Goal: Task Accomplishment & Management: Use online tool/utility

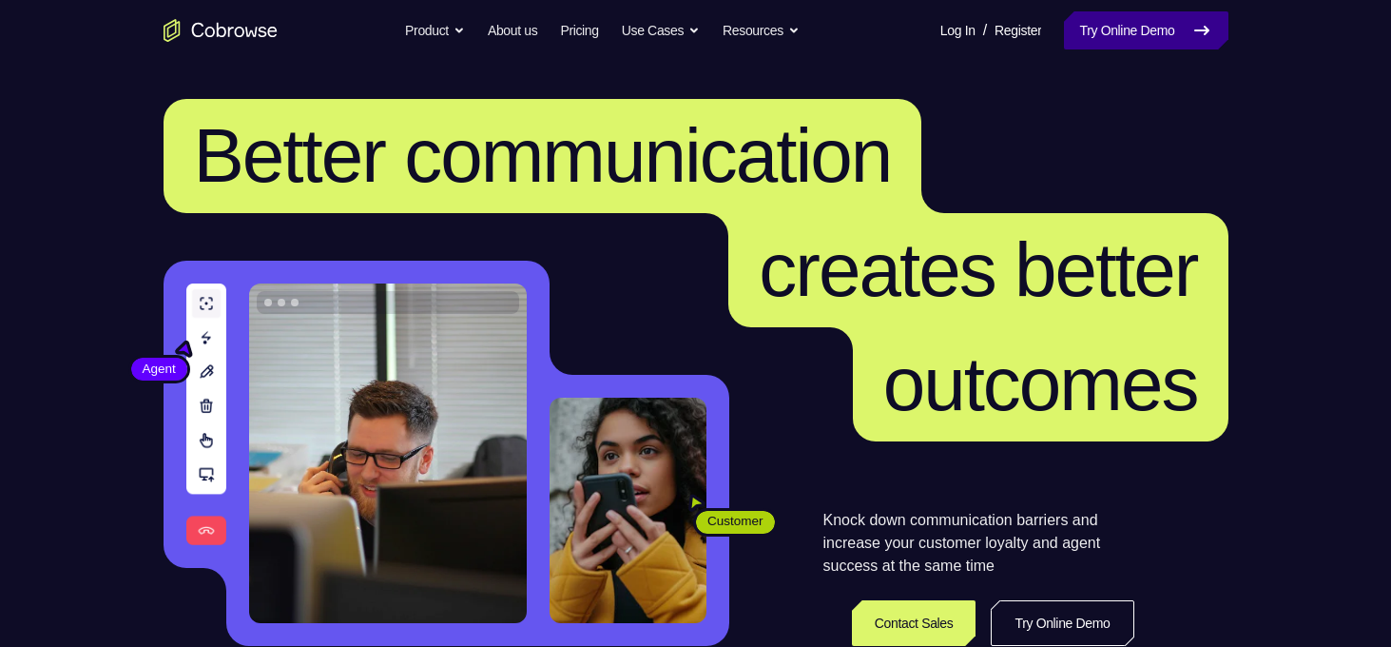
click at [1155, 26] on link "Try Online Demo" at bounding box center [1146, 30] width 164 height 38
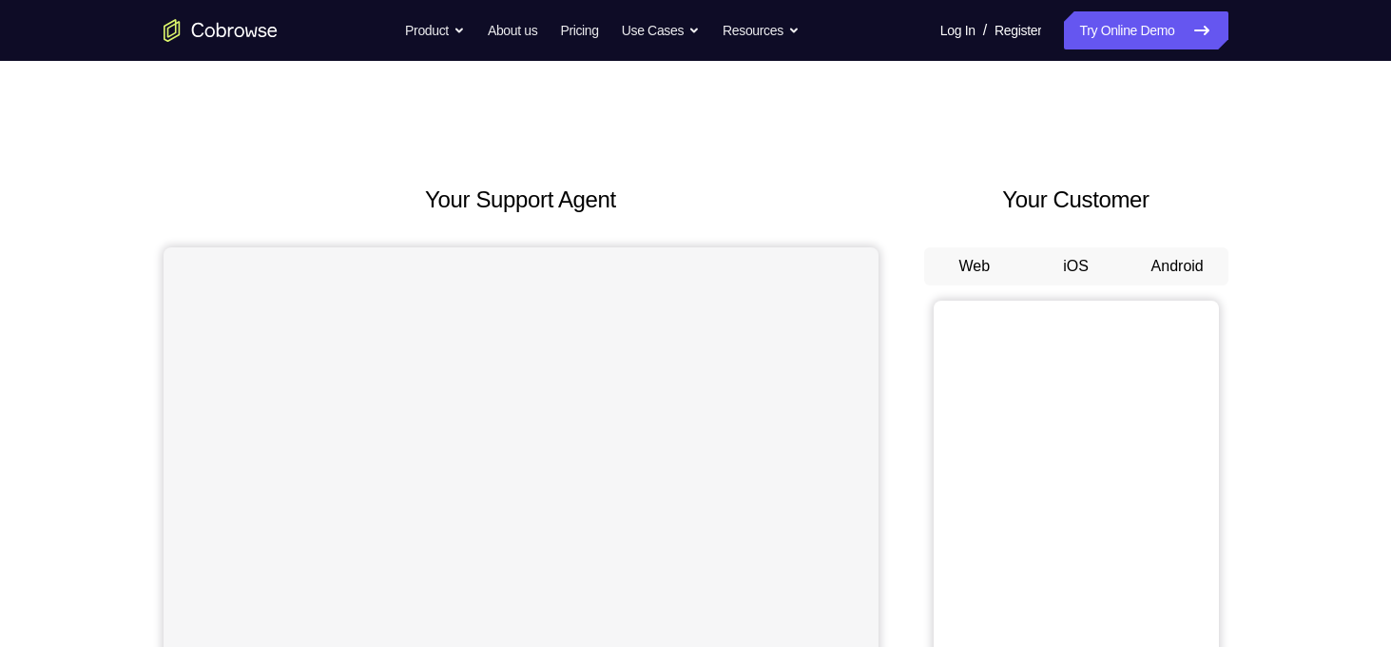
click at [1197, 277] on button "Android" at bounding box center [1178, 266] width 102 height 38
click at [1158, 280] on button "Android" at bounding box center [1178, 266] width 102 height 38
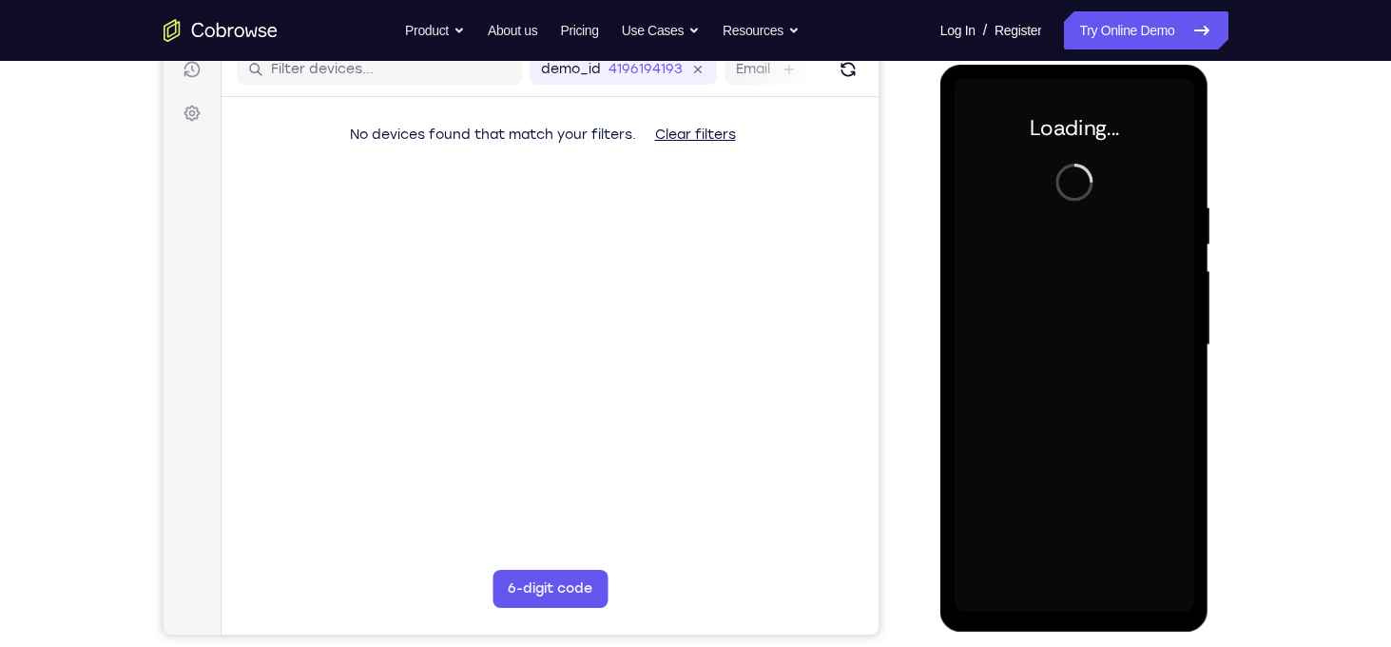
scroll to position [251, 0]
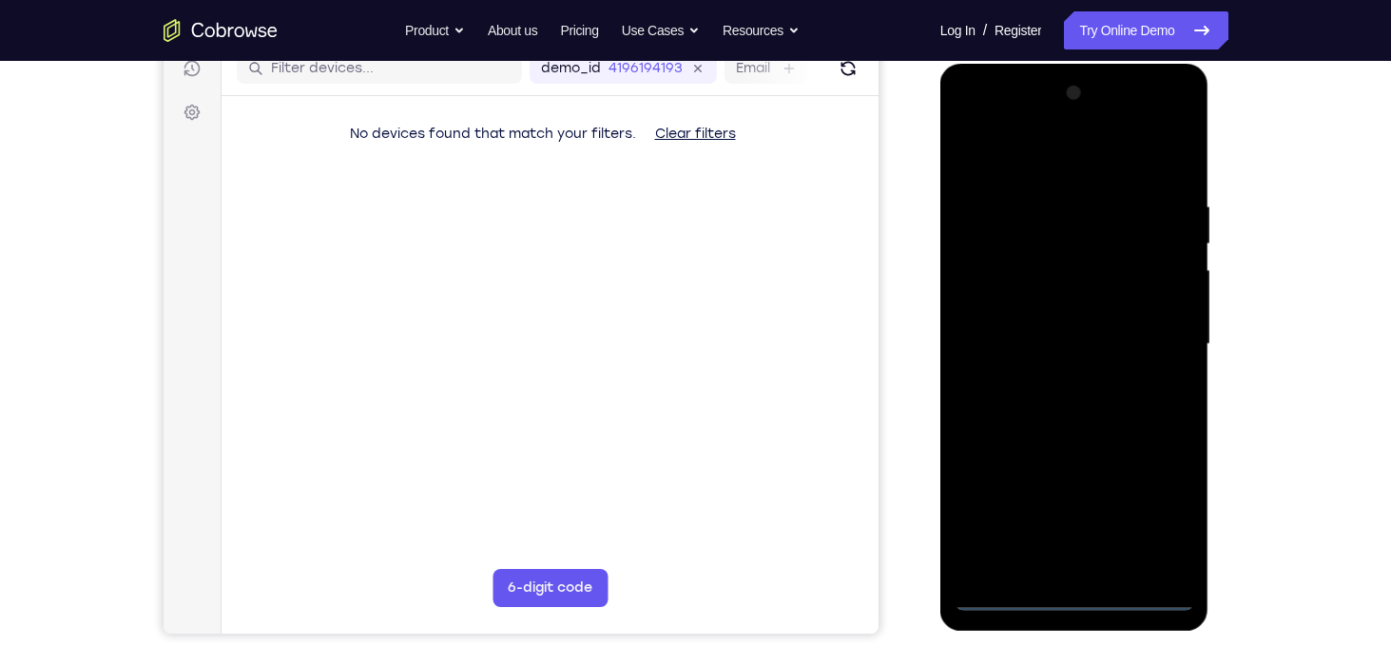
click at [1086, 593] on div at bounding box center [1075, 344] width 240 height 533
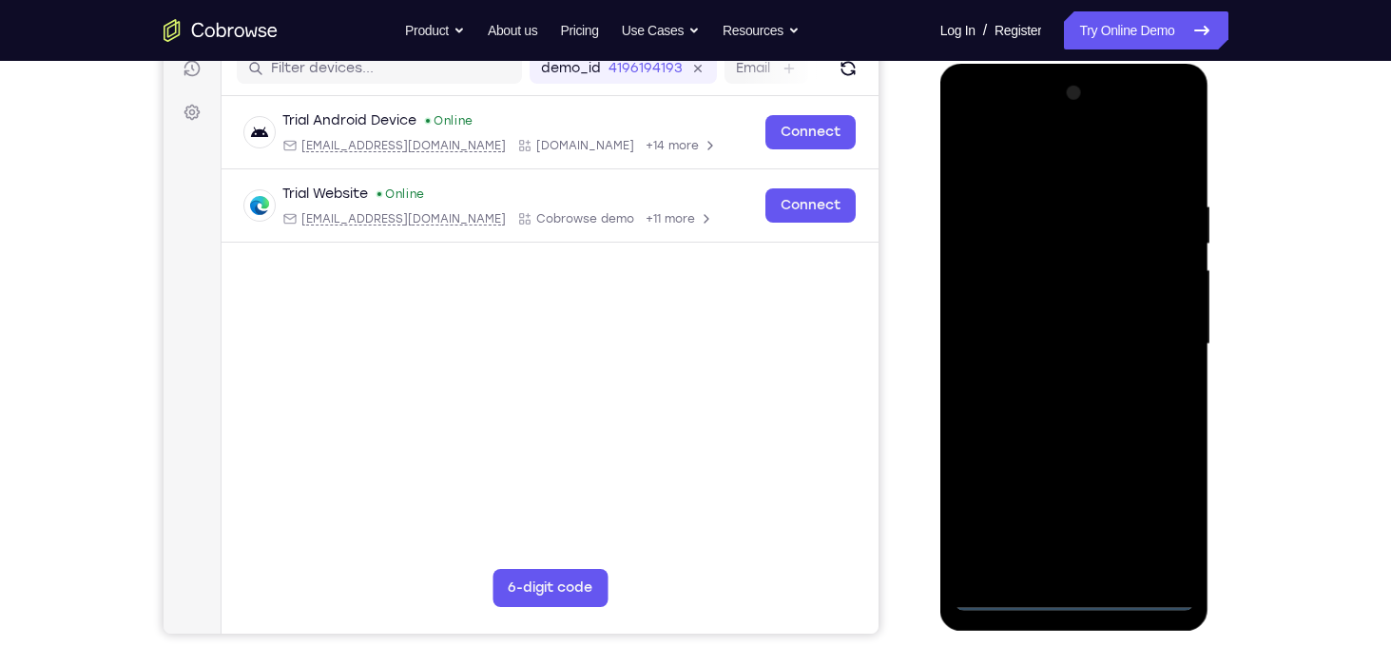
click at [1146, 523] on div at bounding box center [1075, 344] width 240 height 533
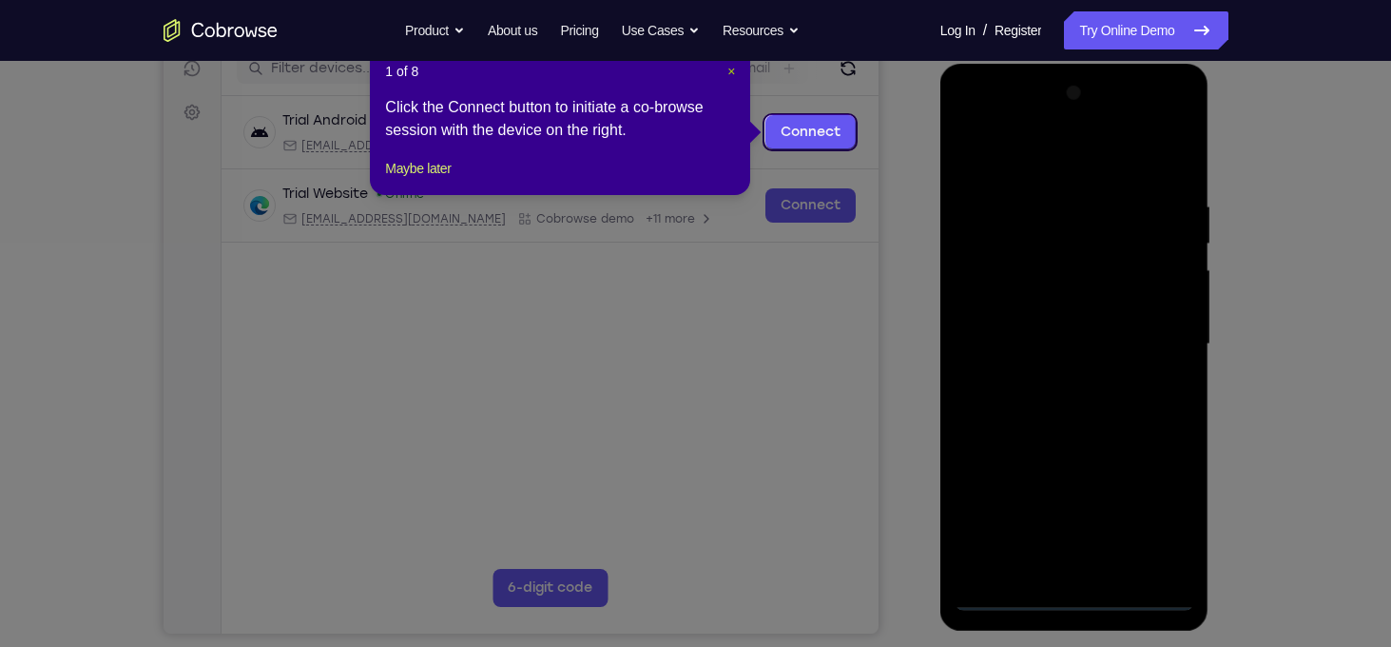
click at [732, 70] on span "×" at bounding box center [732, 71] width 8 height 15
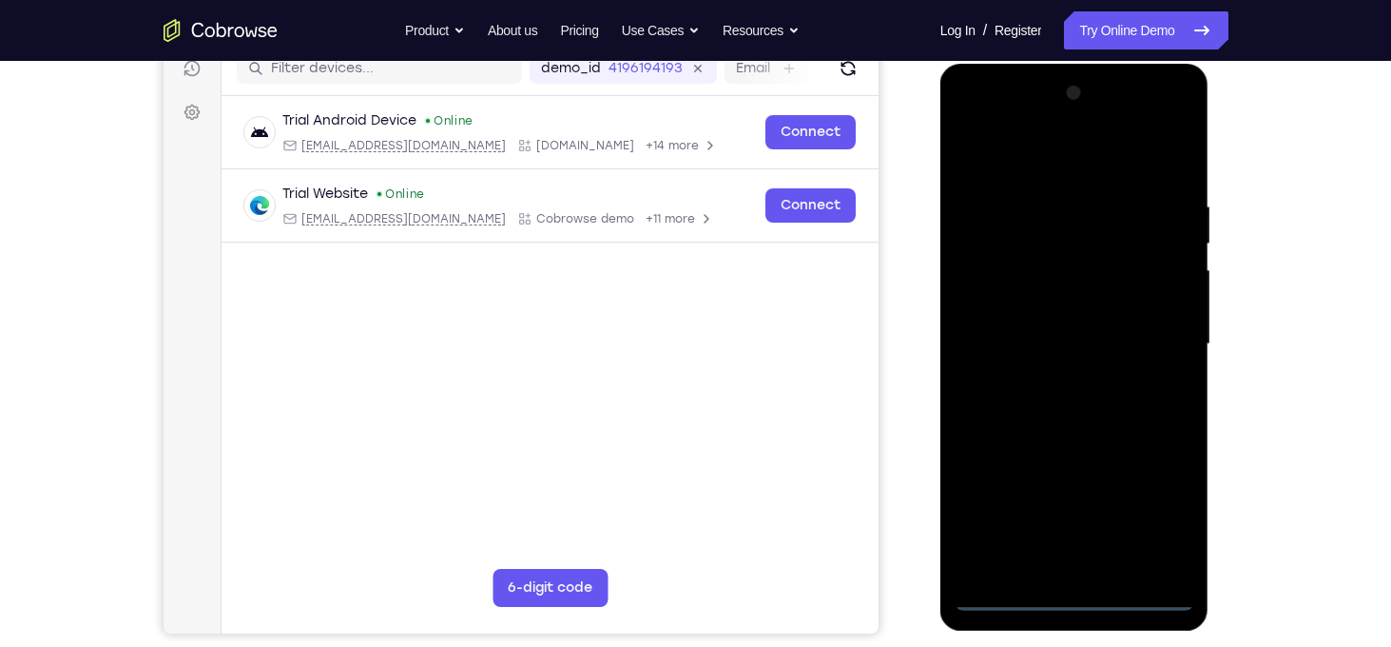
click at [1005, 116] on div at bounding box center [1075, 344] width 240 height 533
click at [1143, 338] on div at bounding box center [1075, 344] width 240 height 533
click at [1043, 380] on div at bounding box center [1075, 344] width 240 height 533
click at [1062, 338] on div at bounding box center [1075, 344] width 240 height 533
click at [1027, 306] on div at bounding box center [1075, 344] width 240 height 533
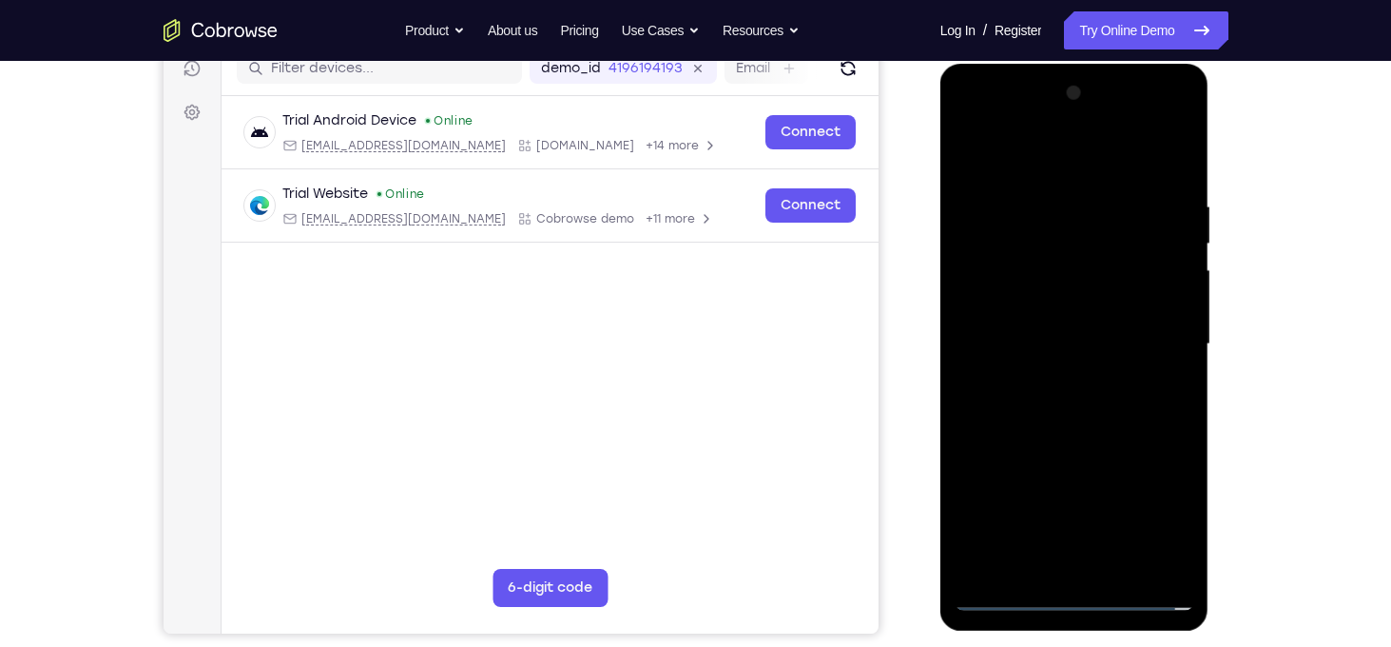
click at [1047, 341] on div at bounding box center [1075, 344] width 240 height 533
click at [1081, 402] on div at bounding box center [1075, 344] width 240 height 533
click at [1117, 398] on div at bounding box center [1075, 344] width 240 height 533
click at [1076, 398] on div at bounding box center [1075, 344] width 240 height 533
click at [1078, 438] on div at bounding box center [1075, 344] width 240 height 533
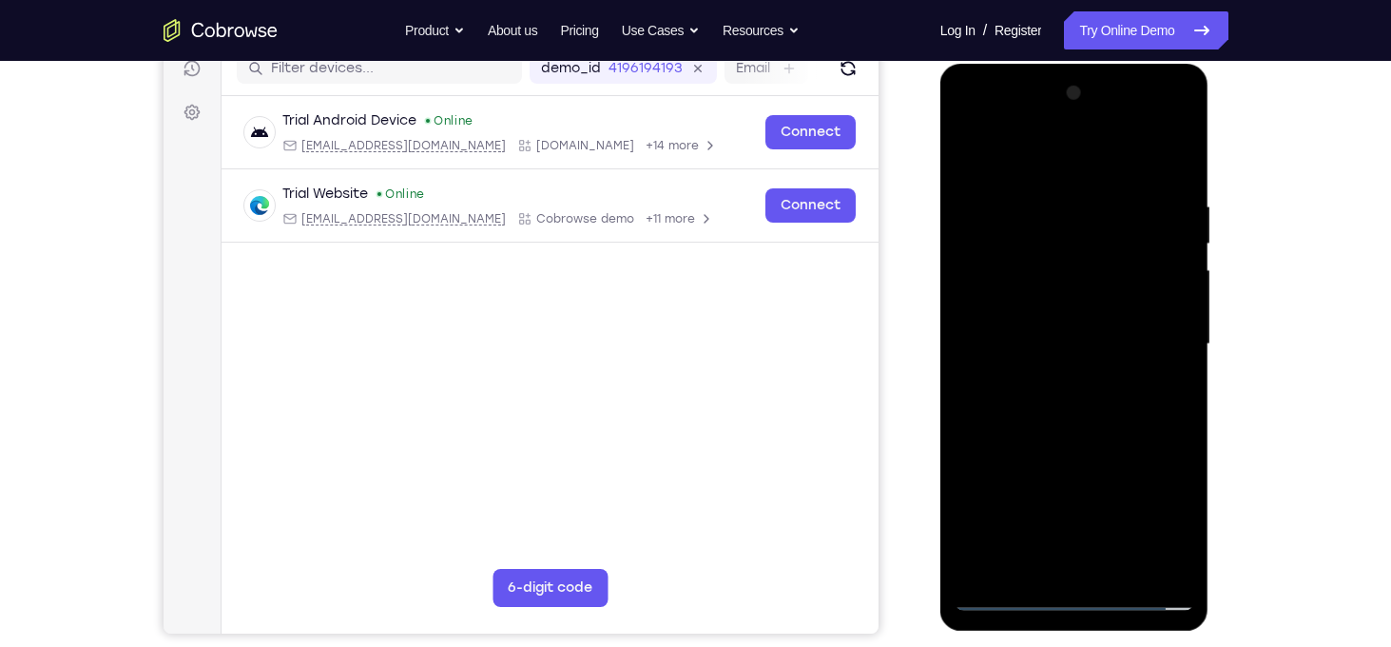
click at [1069, 328] on div at bounding box center [1075, 344] width 240 height 533
click at [1055, 350] on div at bounding box center [1075, 344] width 240 height 533
click at [1076, 327] on div at bounding box center [1075, 344] width 240 height 533
click at [1076, 370] on div at bounding box center [1075, 344] width 240 height 533
click at [1095, 560] on div at bounding box center [1075, 344] width 240 height 533
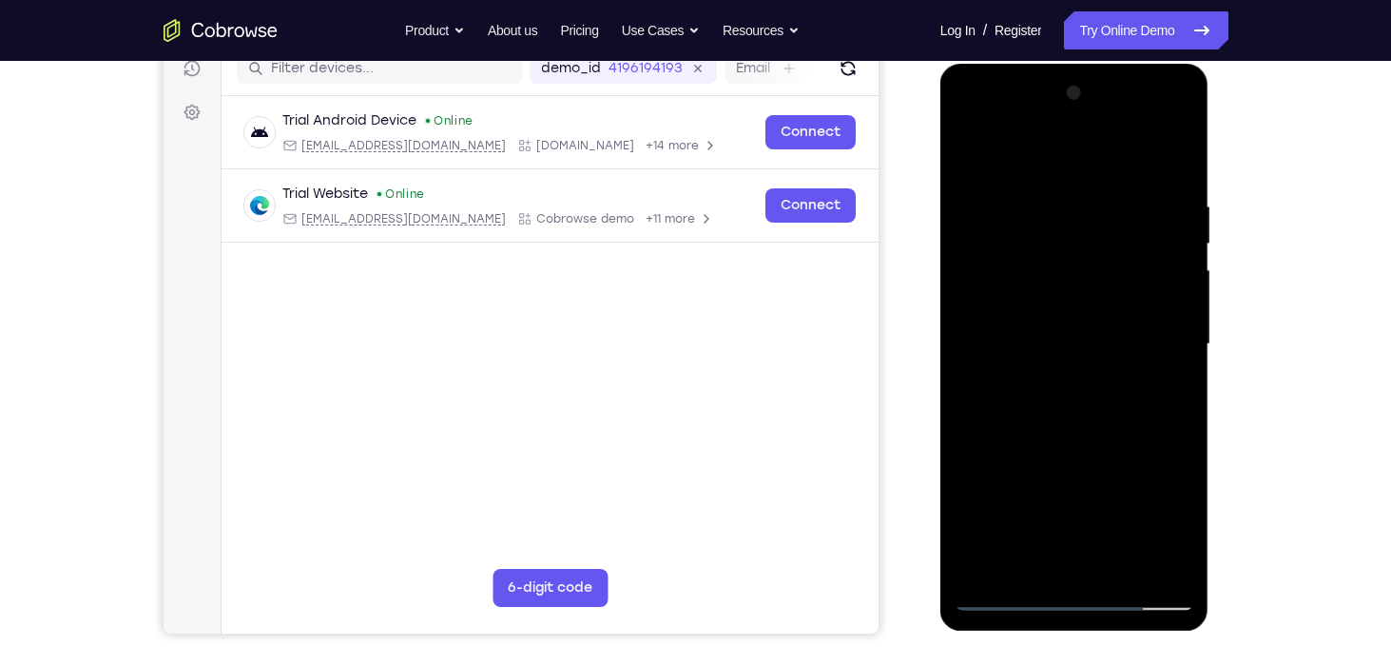
click at [1080, 292] on div at bounding box center [1075, 344] width 240 height 533
click at [1051, 310] on div at bounding box center [1075, 344] width 240 height 533
click at [1076, 429] on div at bounding box center [1075, 344] width 240 height 533
click at [1117, 567] on div at bounding box center [1075, 344] width 240 height 533
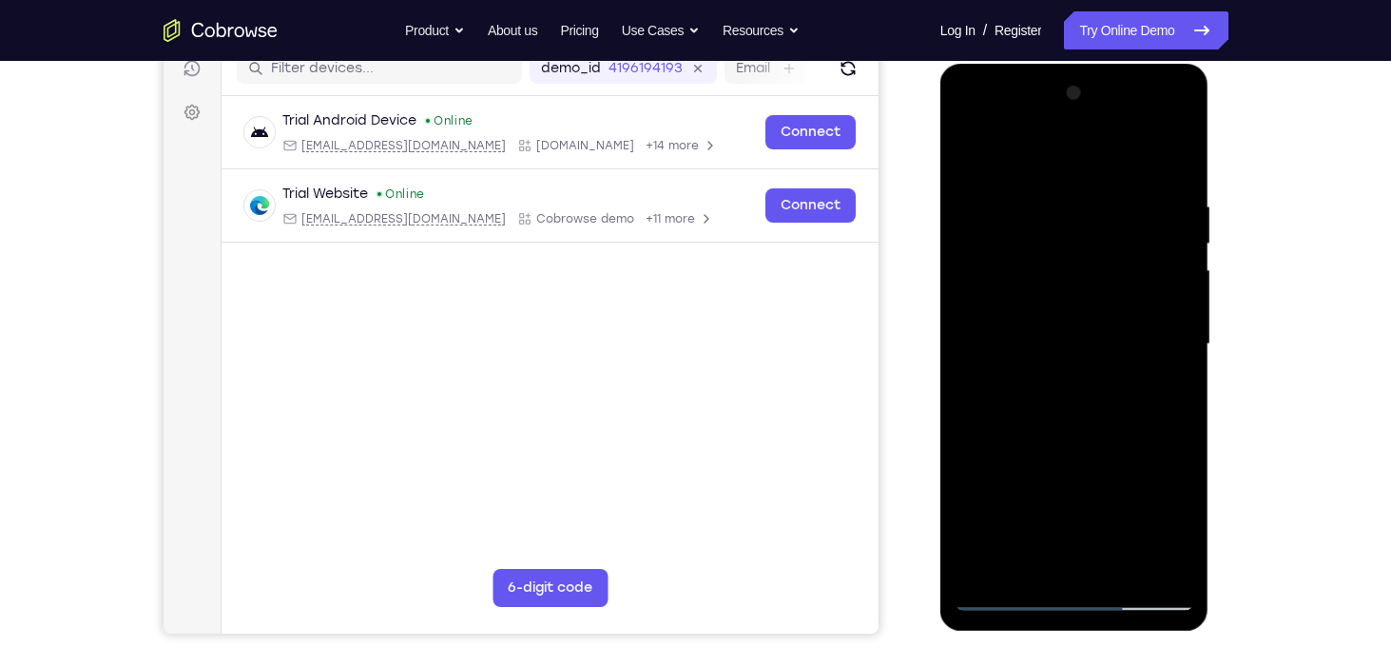
click at [1075, 445] on div at bounding box center [1075, 344] width 240 height 533
click at [975, 151] on div at bounding box center [1075, 344] width 240 height 533
click at [1182, 153] on div at bounding box center [1075, 344] width 240 height 533
click at [976, 204] on div at bounding box center [1075, 344] width 240 height 533
click at [987, 570] on div at bounding box center [1075, 344] width 240 height 533
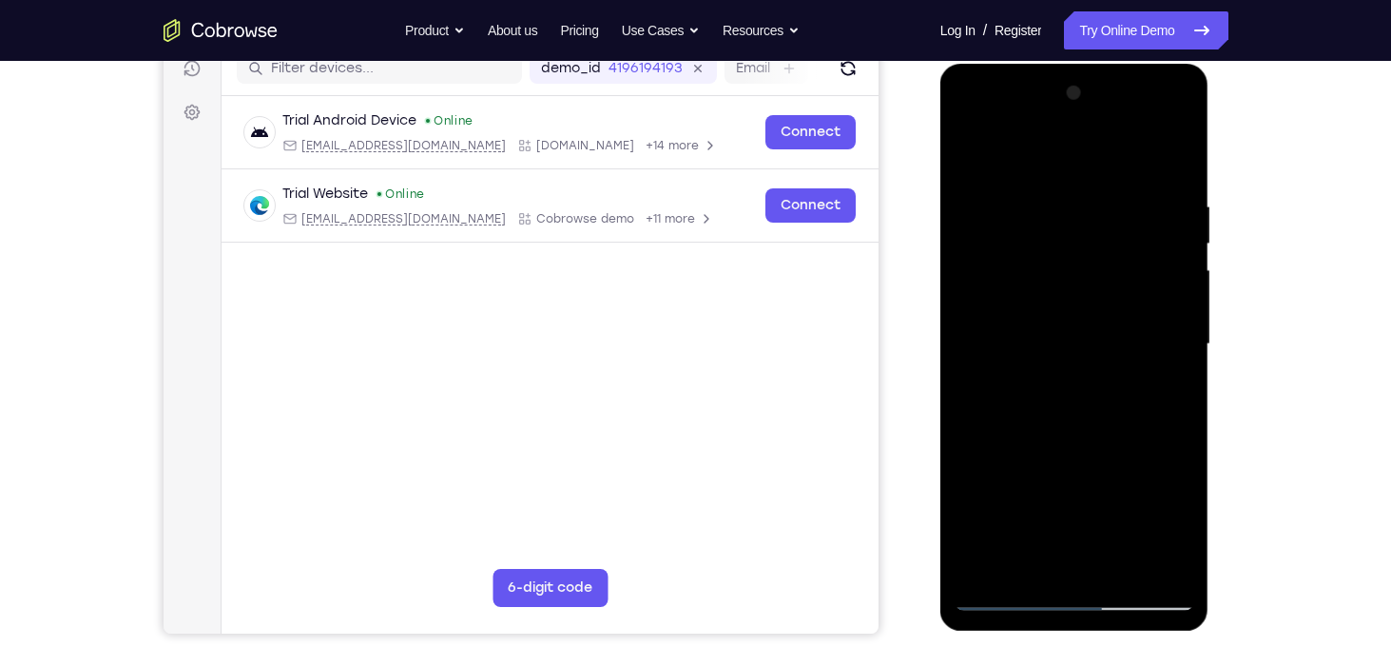
click at [1179, 155] on div at bounding box center [1075, 344] width 240 height 533
click at [977, 243] on div at bounding box center [1075, 344] width 240 height 533
click at [988, 286] on div at bounding box center [1075, 344] width 240 height 533
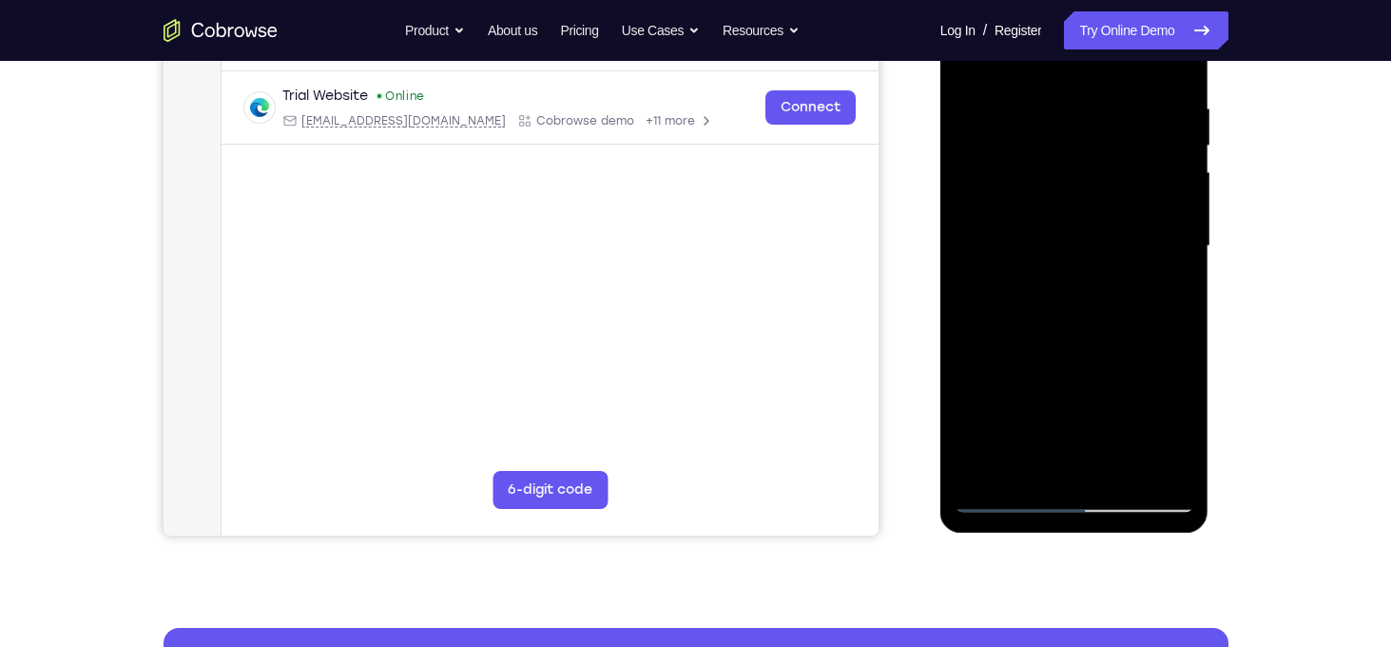
scroll to position [392, 0]
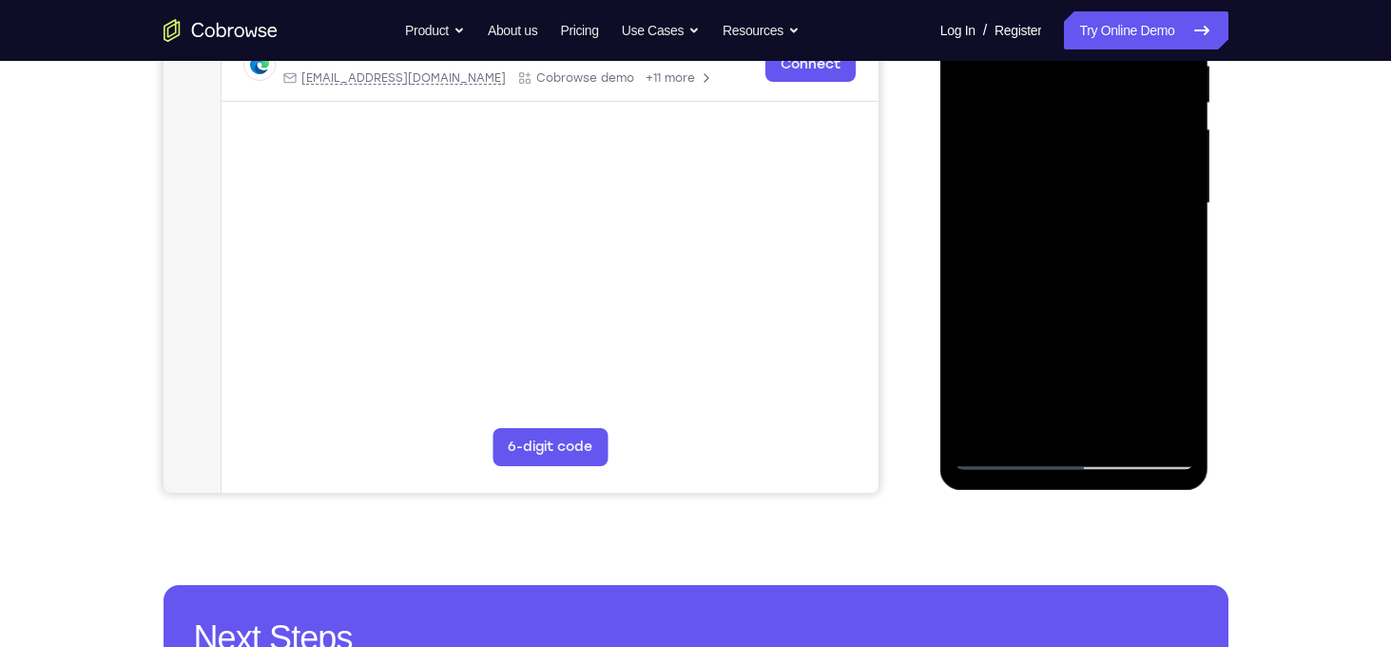
click at [990, 421] on div at bounding box center [1075, 203] width 240 height 533
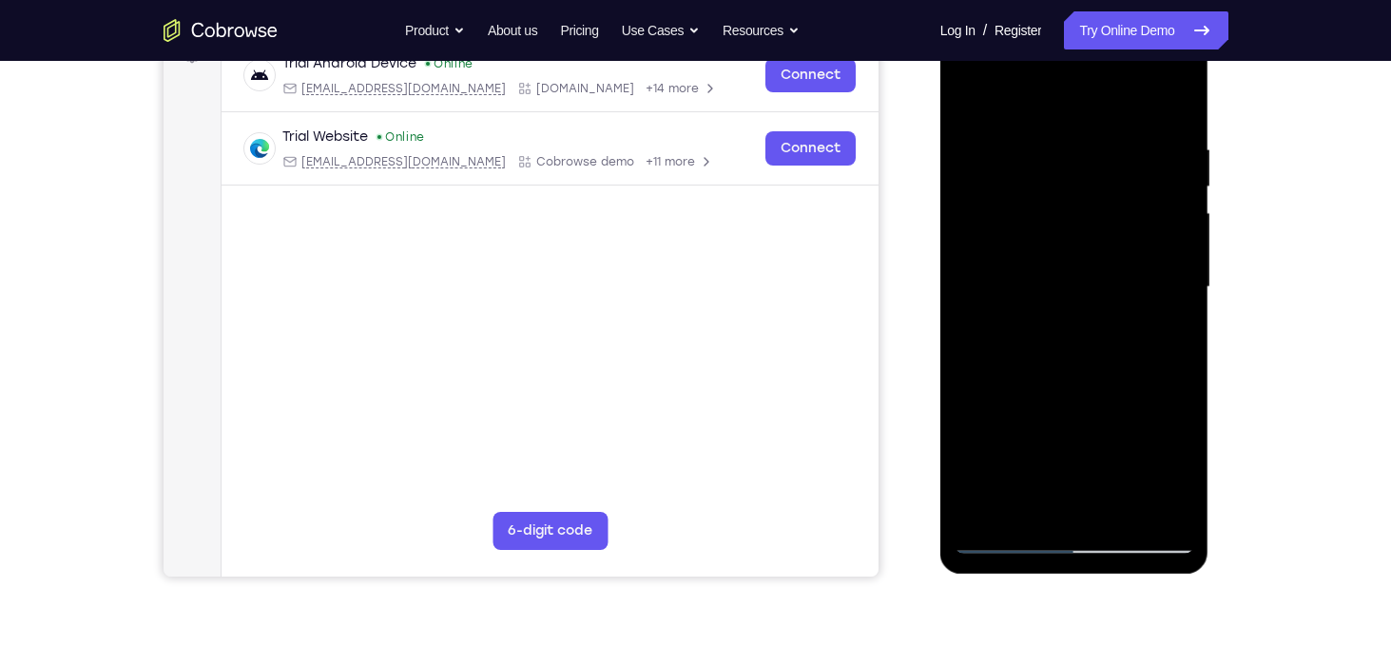
scroll to position [297, 0]
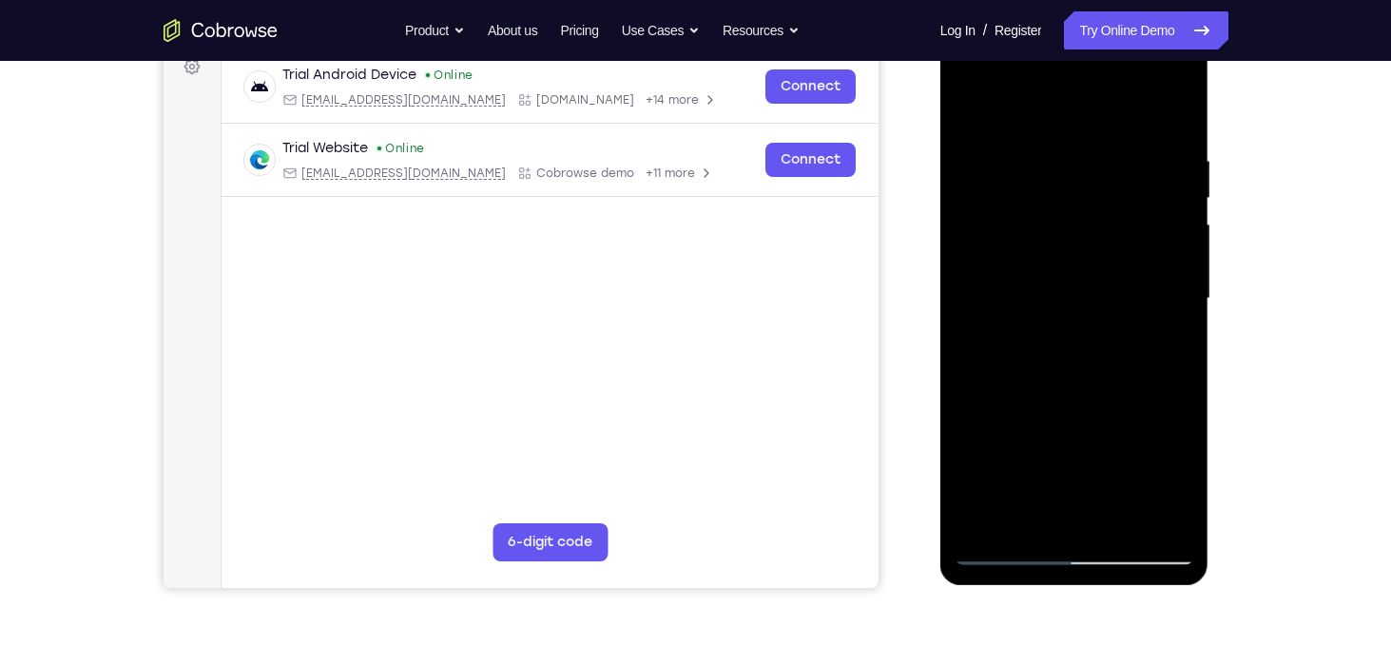
click at [1121, 520] on div at bounding box center [1075, 298] width 240 height 533
click at [1014, 326] on div at bounding box center [1075, 298] width 240 height 533
click at [1011, 114] on div at bounding box center [1075, 298] width 240 height 533
click at [1013, 214] on div at bounding box center [1075, 298] width 240 height 533
click at [1078, 396] on div at bounding box center [1075, 298] width 240 height 533
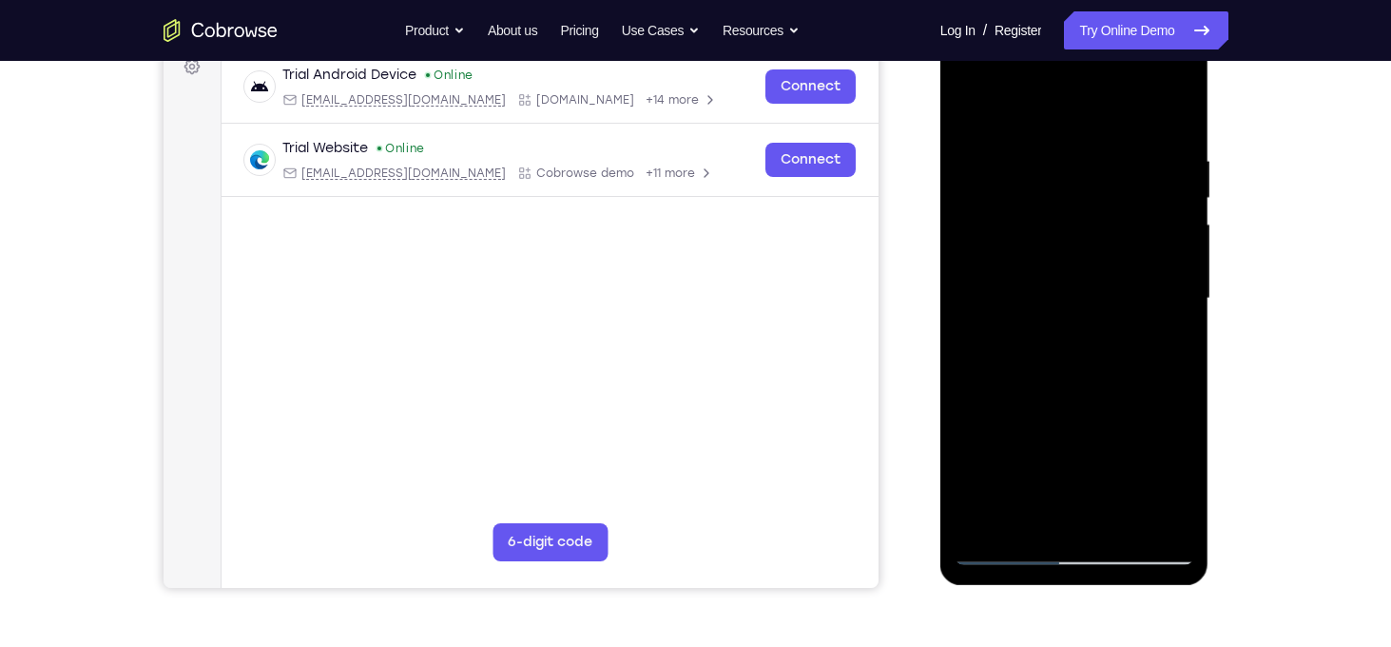
click at [991, 213] on div at bounding box center [1075, 298] width 240 height 533
click at [1134, 353] on div at bounding box center [1075, 298] width 240 height 533
click at [1155, 83] on div at bounding box center [1075, 298] width 240 height 533
click at [1011, 554] on div at bounding box center [1075, 298] width 240 height 533
click at [1023, 190] on div at bounding box center [1075, 298] width 240 height 533
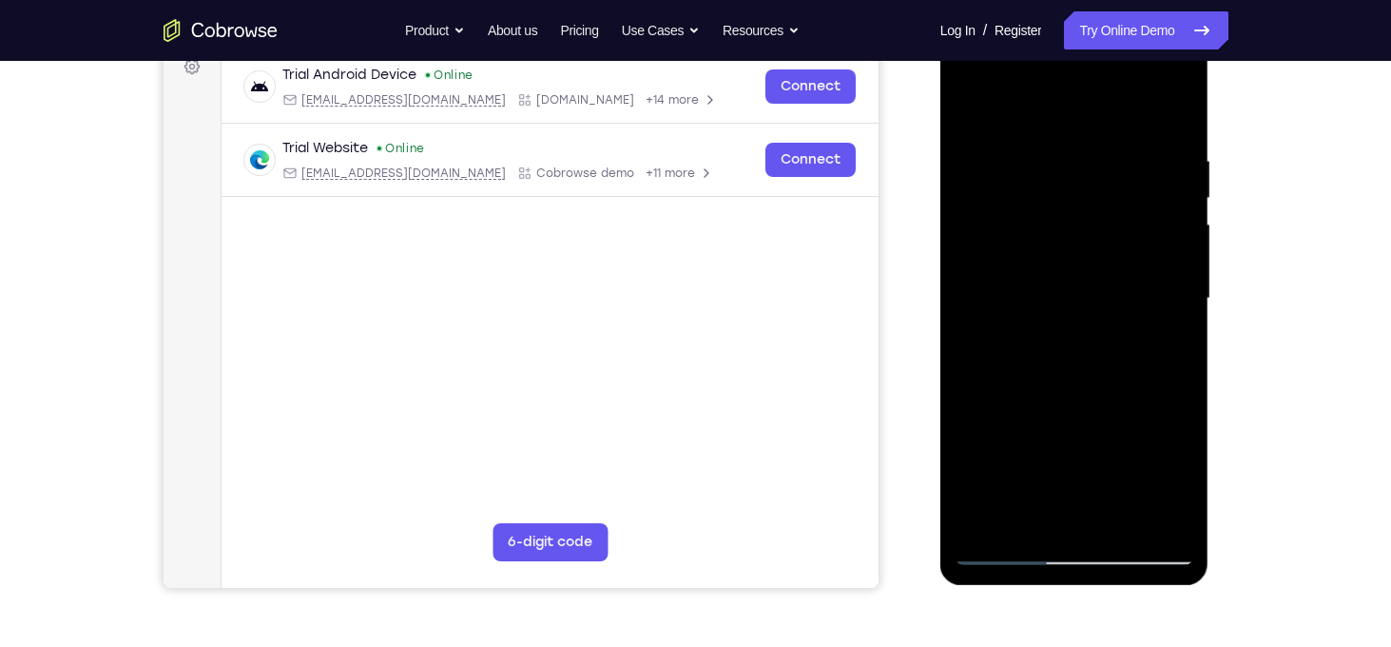
click at [1011, 177] on div at bounding box center [1075, 298] width 240 height 533
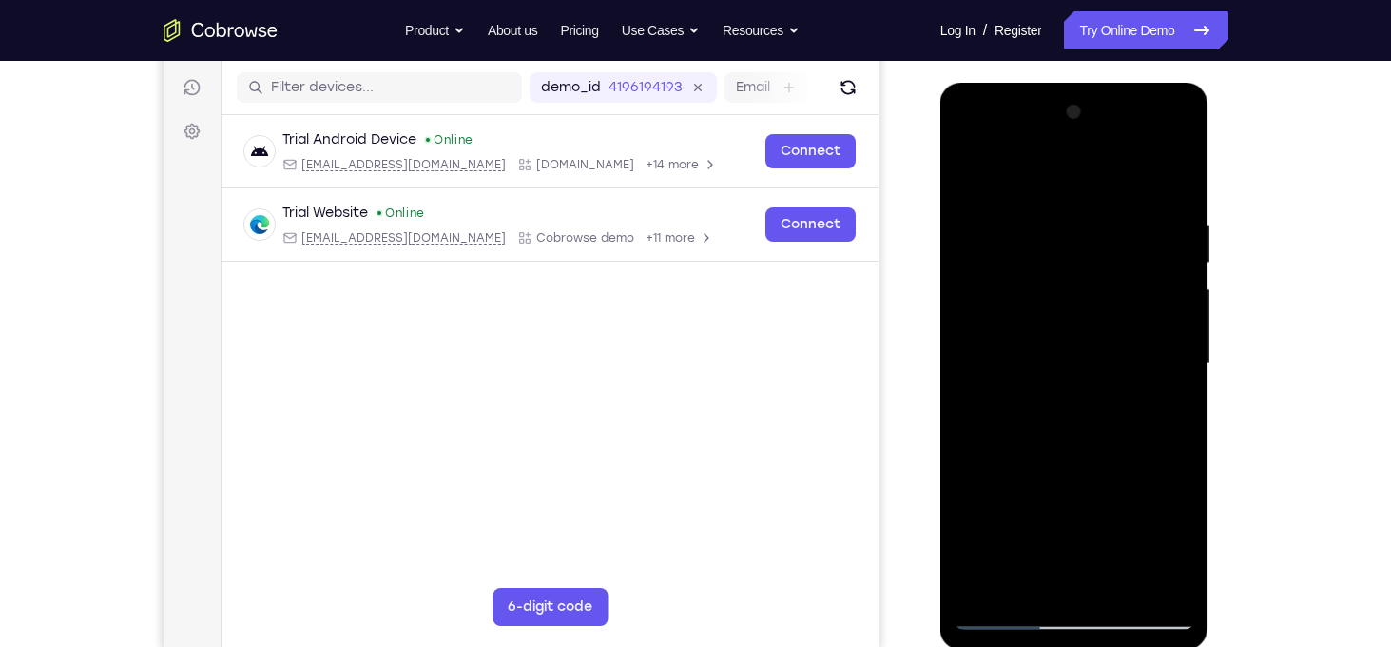
scroll to position [212, 0]
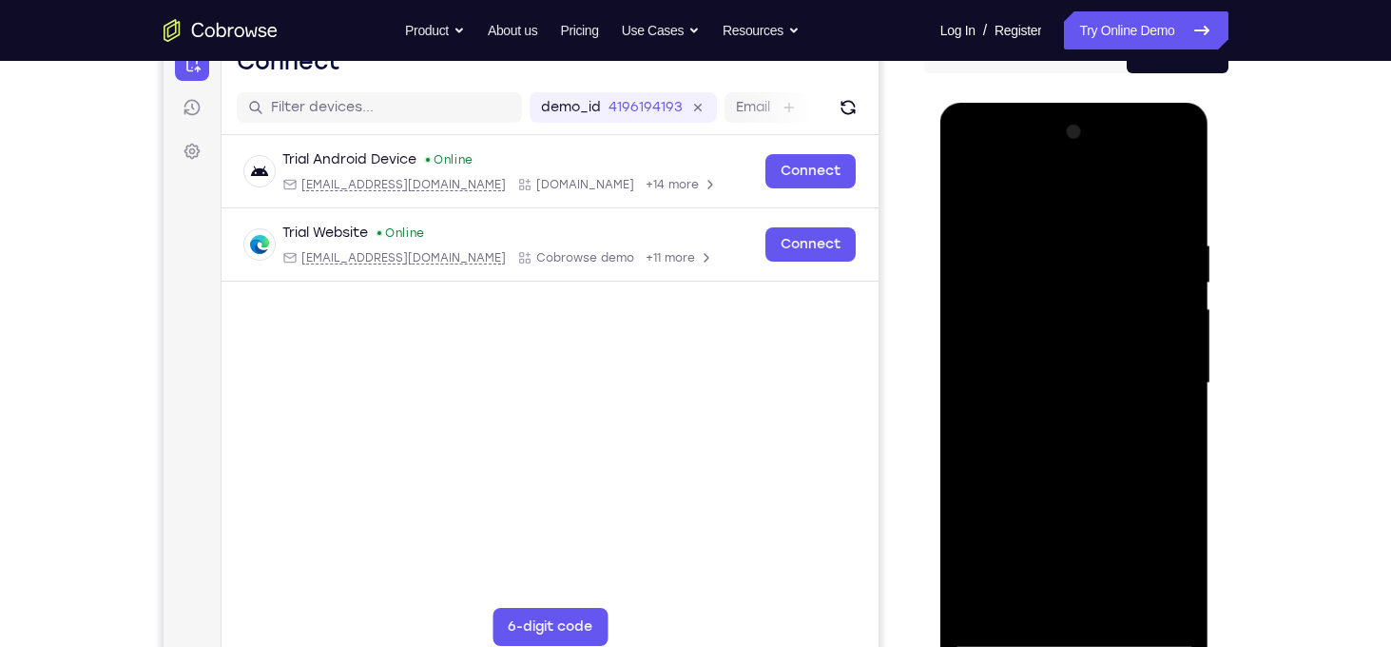
click at [1155, 170] on div at bounding box center [1075, 383] width 240 height 533
click at [1160, 160] on div at bounding box center [1075, 383] width 240 height 533
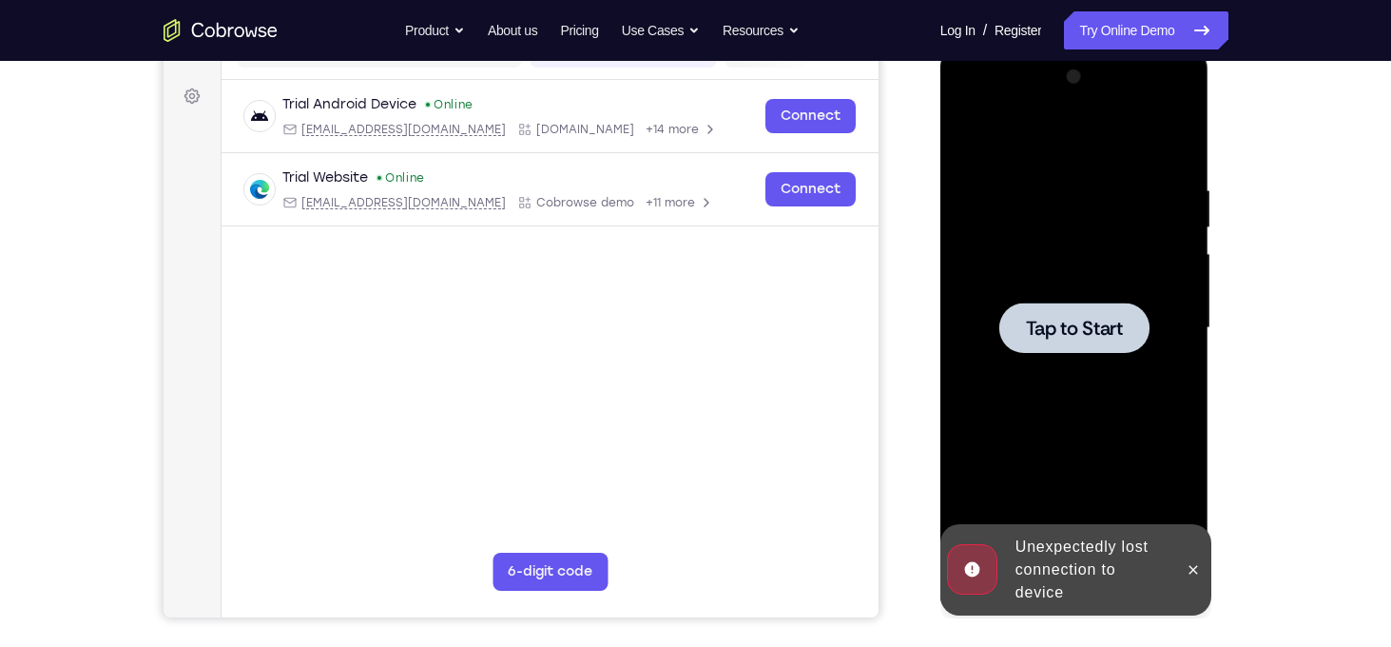
scroll to position [266, 0]
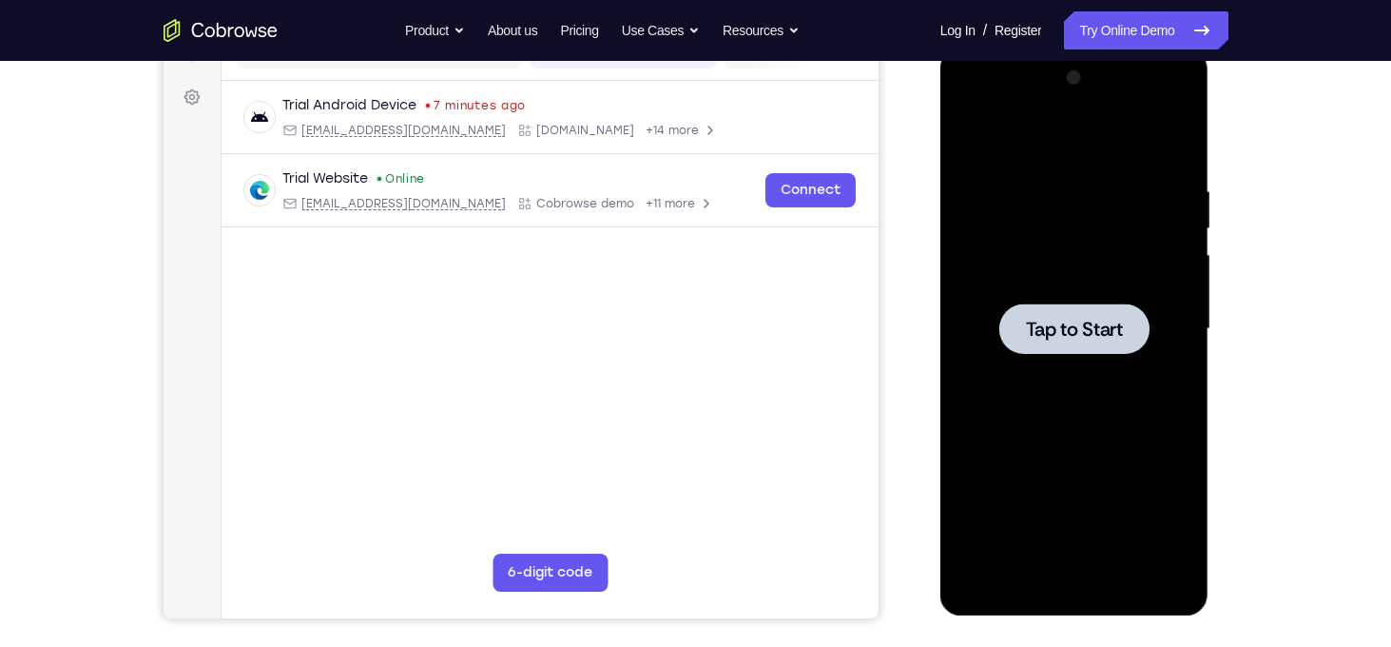
click at [1108, 297] on div at bounding box center [1075, 329] width 240 height 533
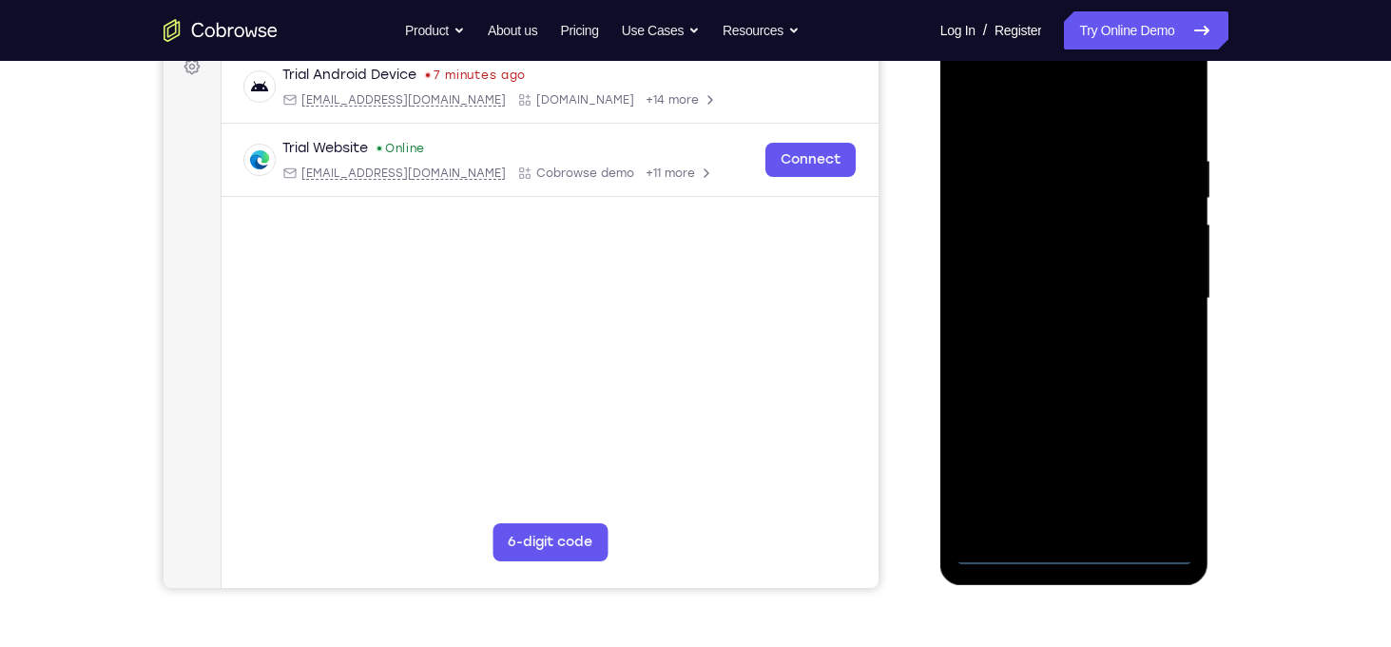
scroll to position [301, 0]
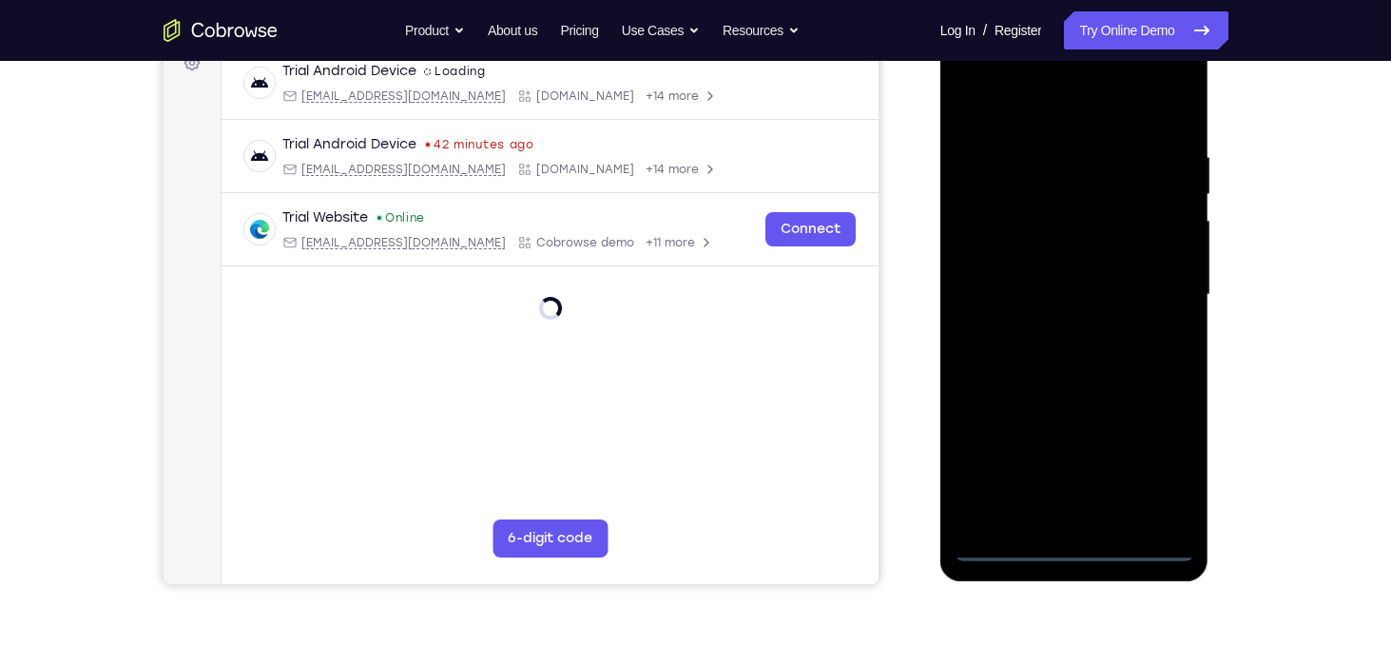
click at [1075, 547] on div at bounding box center [1075, 295] width 240 height 533
click at [1169, 456] on div at bounding box center [1075, 295] width 240 height 533
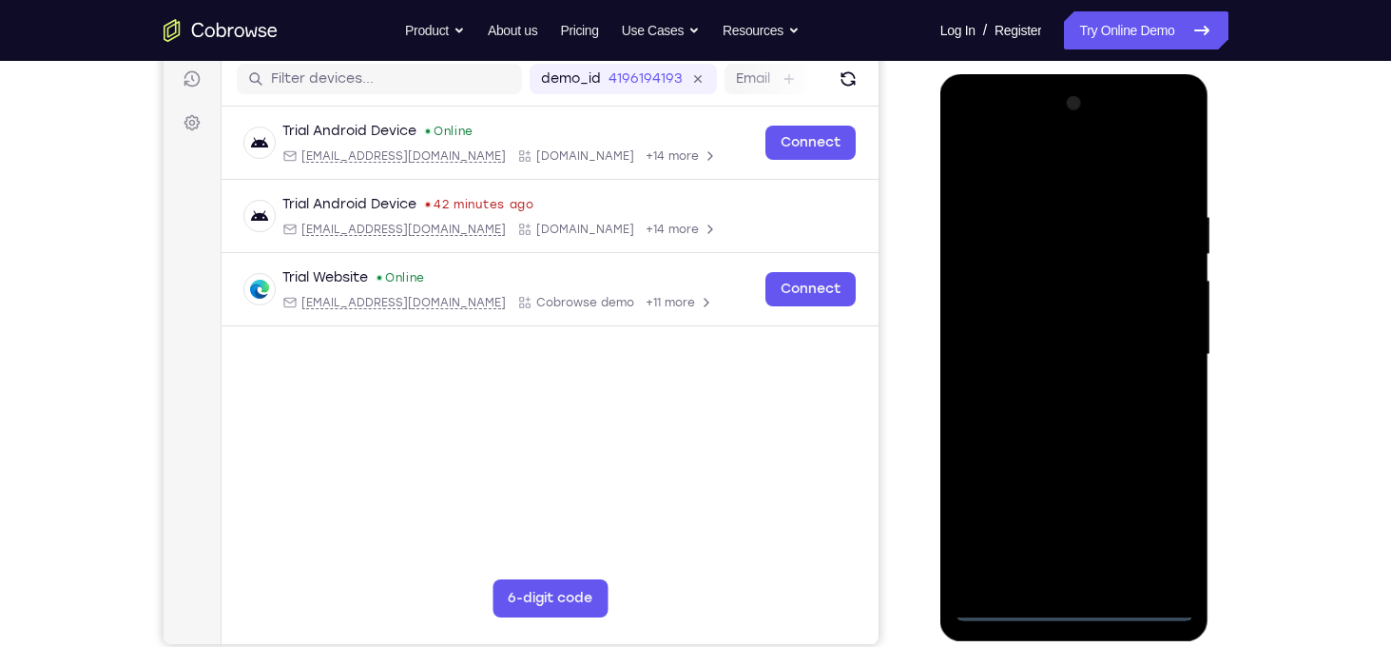
scroll to position [233, 0]
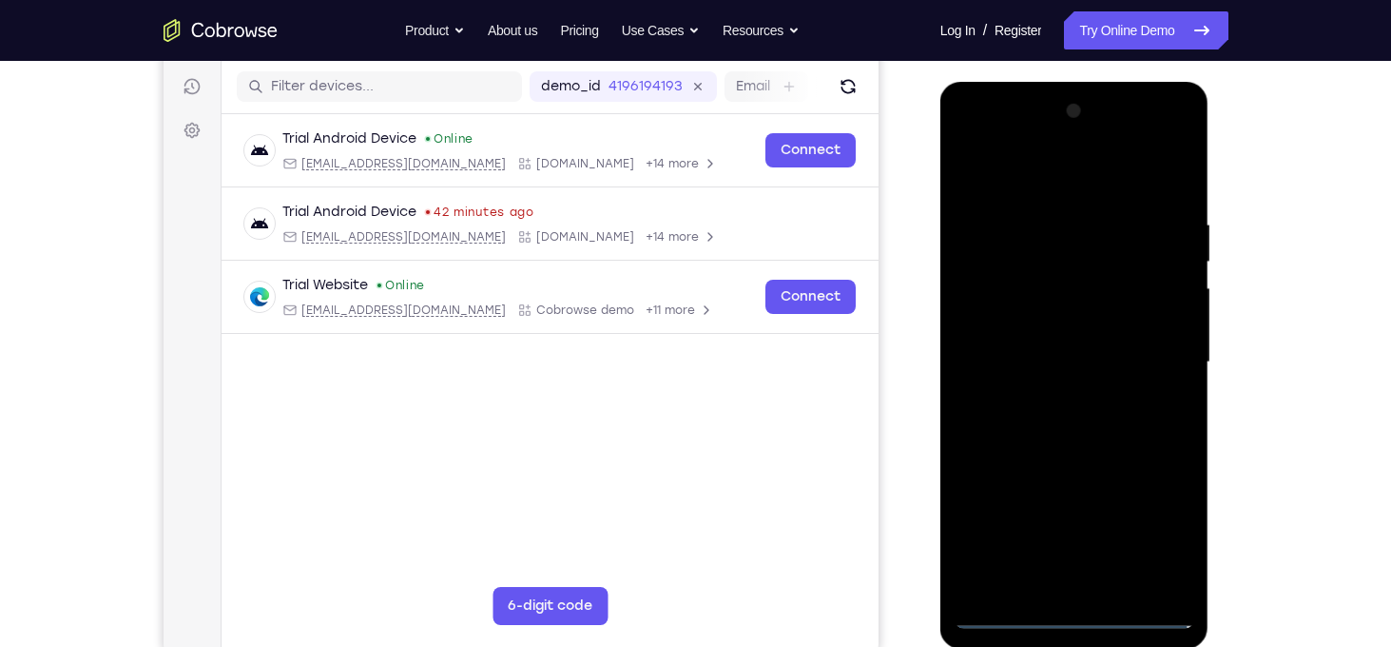
click at [1019, 168] on div at bounding box center [1075, 362] width 240 height 533
click at [1168, 362] on div at bounding box center [1075, 362] width 240 height 533
click at [1055, 400] on div at bounding box center [1075, 362] width 240 height 533
click at [1085, 456] on div at bounding box center [1075, 362] width 240 height 533
click at [1059, 349] on div at bounding box center [1075, 362] width 240 height 533
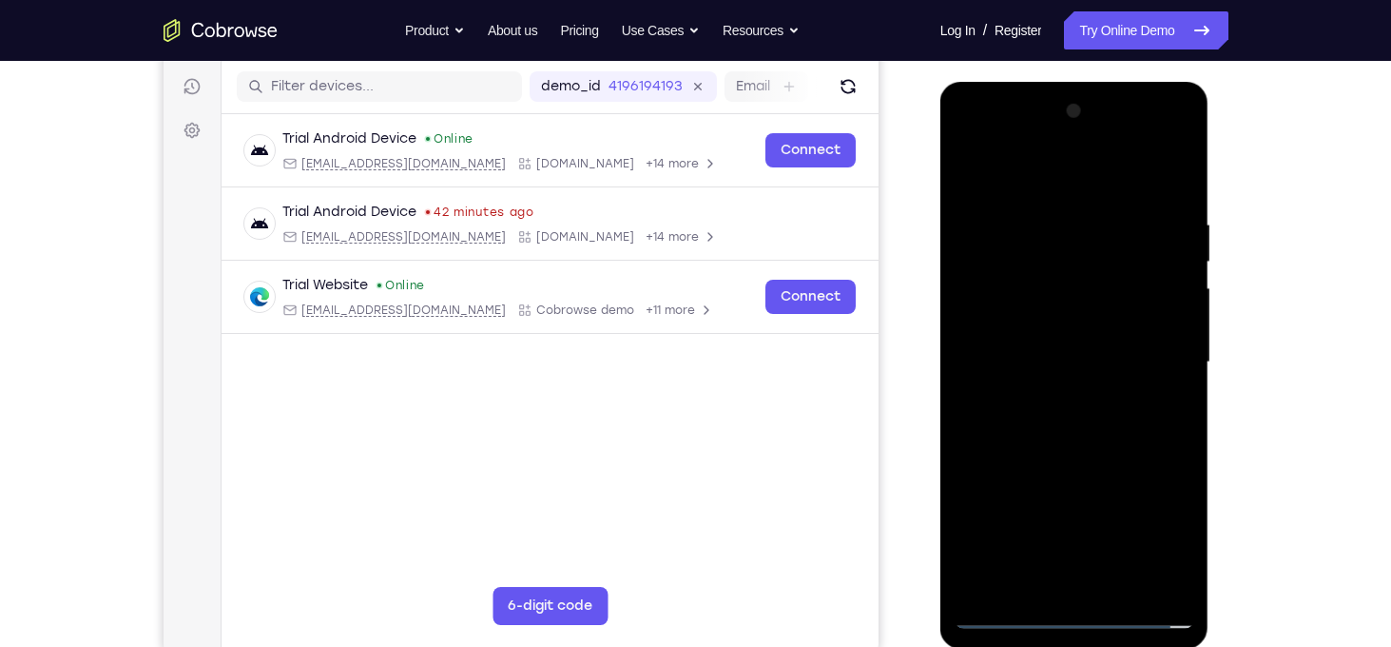
click at [1058, 368] on div at bounding box center [1075, 362] width 240 height 533
click at [994, 417] on div at bounding box center [1075, 362] width 240 height 533
drag, startPoint x: 1058, startPoint y: 382, endPoint x: 1874, endPoint y: 132, distance: 853.5
click at [1058, 382] on div at bounding box center [1075, 362] width 240 height 533
click at [1084, 585] on div at bounding box center [1075, 362] width 240 height 533
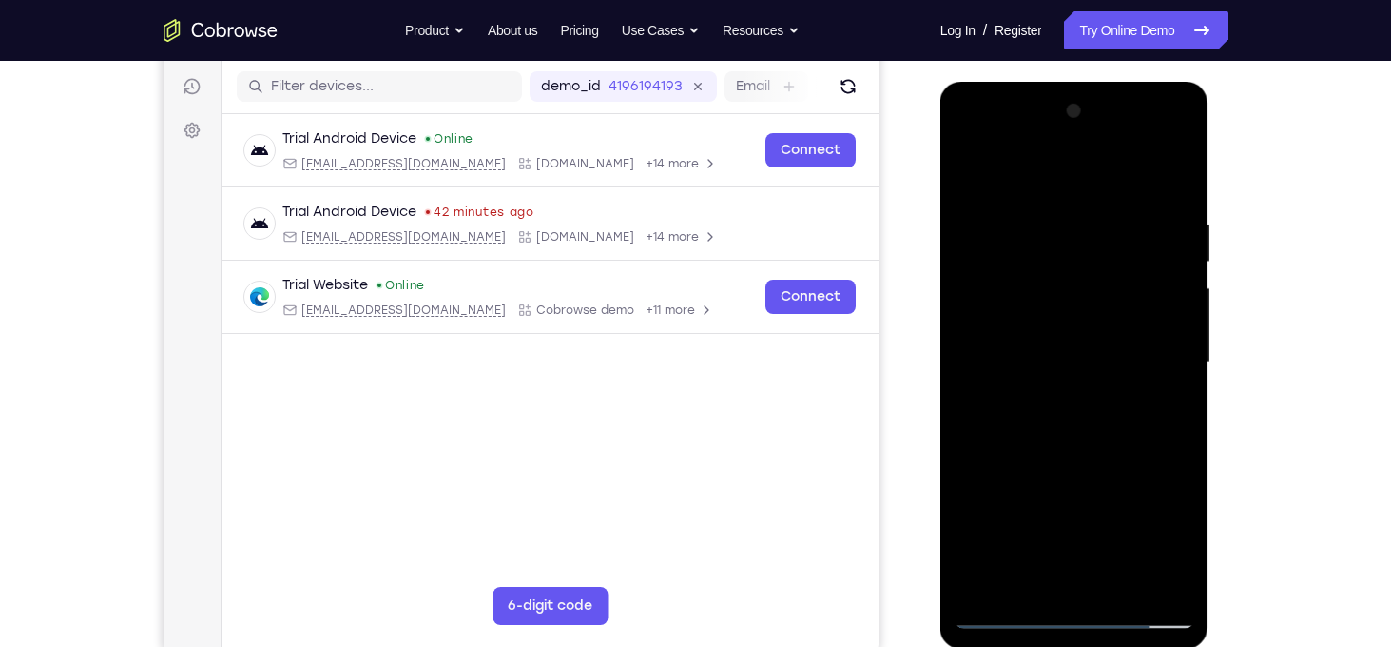
click at [1059, 300] on div at bounding box center [1075, 362] width 240 height 533
click at [1004, 337] on div at bounding box center [1075, 362] width 240 height 533
click at [1107, 438] on div at bounding box center [1075, 362] width 240 height 533
click at [1182, 561] on div at bounding box center [1075, 362] width 240 height 533
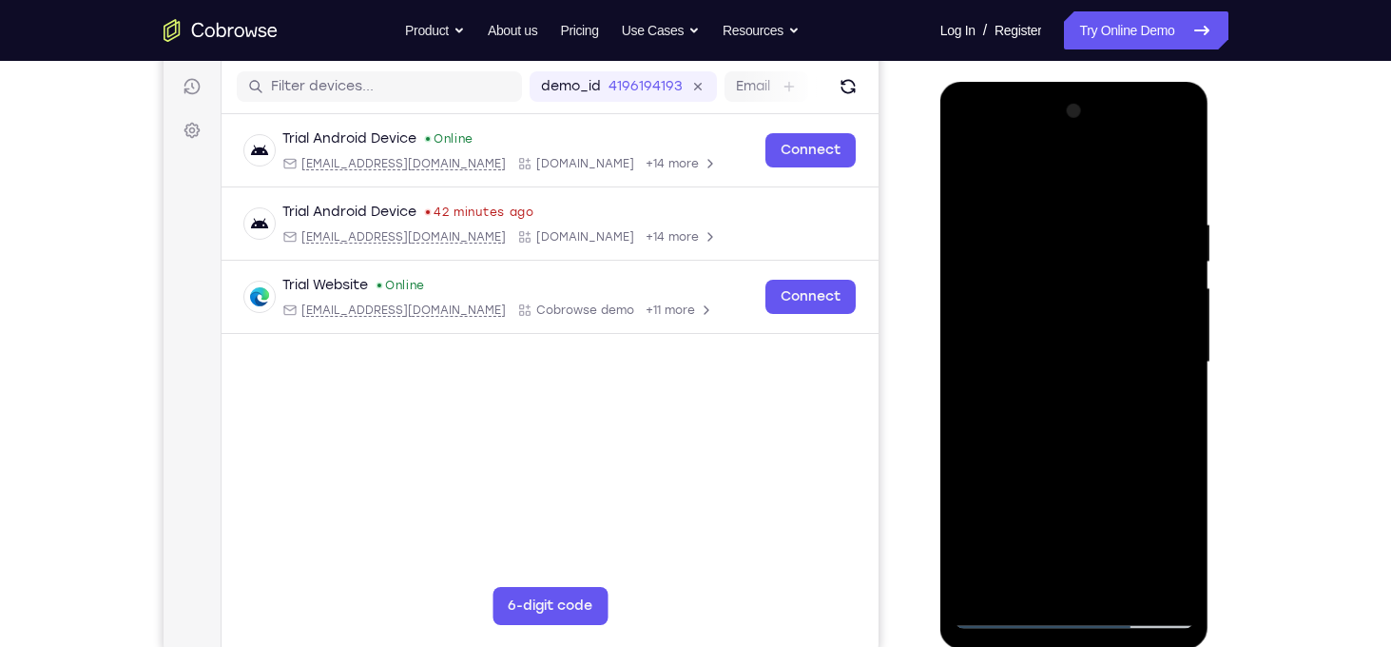
click at [1180, 451] on div at bounding box center [1075, 362] width 240 height 533
click at [1199, 418] on div at bounding box center [1075, 365] width 269 height 567
click at [1169, 405] on div at bounding box center [1075, 362] width 240 height 533
click at [1184, 413] on div at bounding box center [1075, 362] width 240 height 533
click at [1184, 419] on div at bounding box center [1075, 362] width 240 height 533
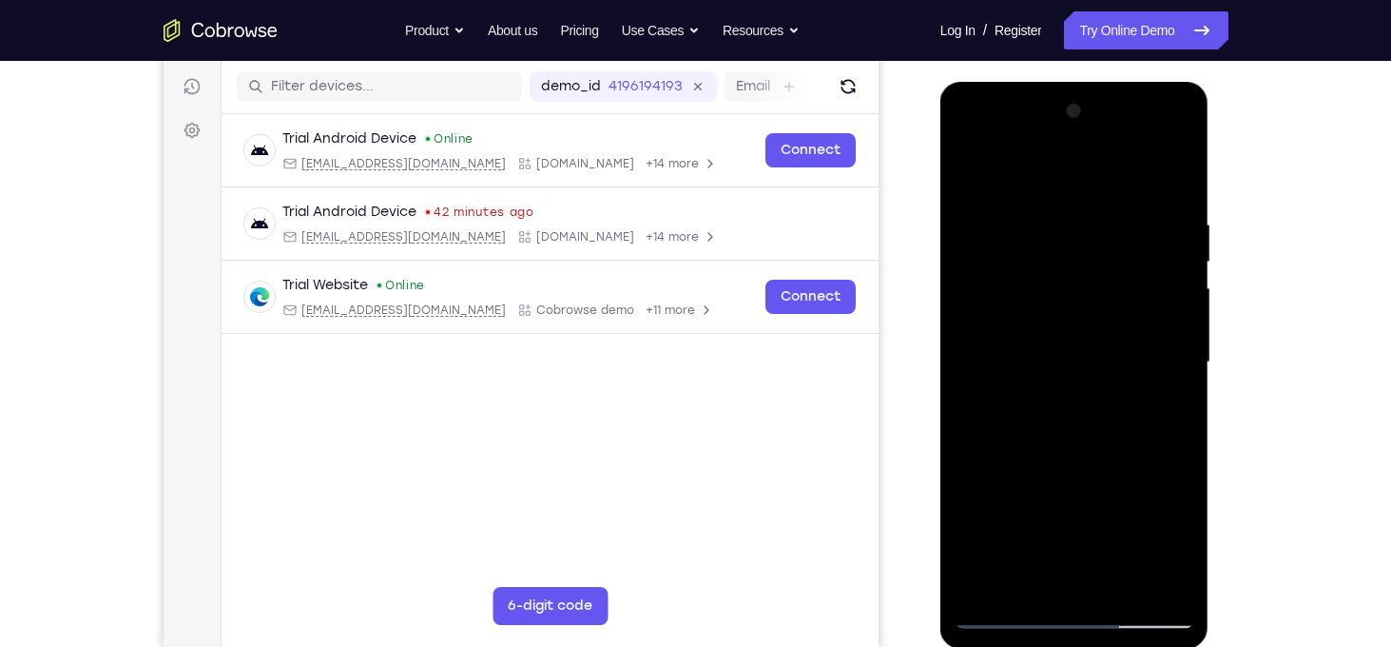
click at [1117, 585] on div at bounding box center [1075, 362] width 240 height 533
click at [1096, 458] on div at bounding box center [1075, 362] width 240 height 533
click at [1039, 351] on div at bounding box center [1075, 362] width 240 height 533
click at [1009, 175] on div at bounding box center [1075, 362] width 240 height 533
click at [986, 585] on div at bounding box center [1075, 362] width 240 height 533
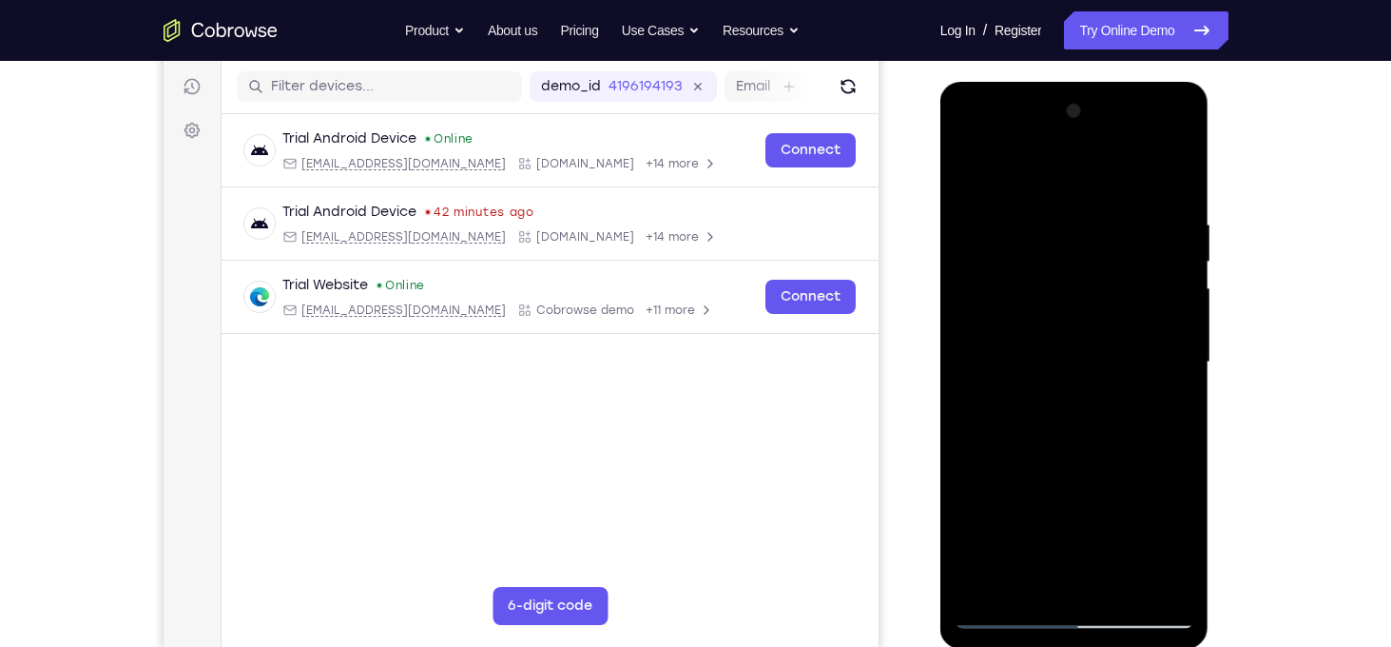
drag, startPoint x: 1101, startPoint y: 275, endPoint x: 1097, endPoint y: 466, distance: 191.2
click at [1097, 466] on div at bounding box center [1075, 362] width 240 height 533
click at [1180, 388] on div at bounding box center [1075, 362] width 240 height 533
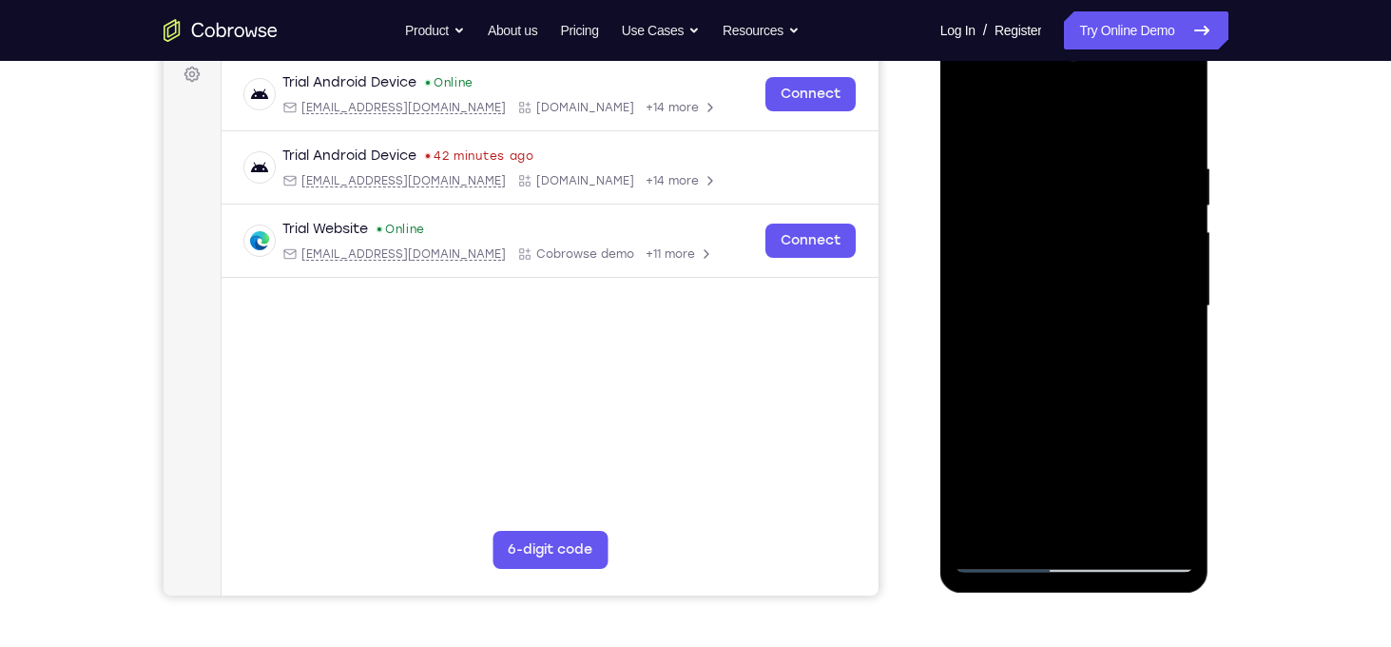
scroll to position [289, 0]
click at [1182, 366] on div at bounding box center [1075, 306] width 240 height 533
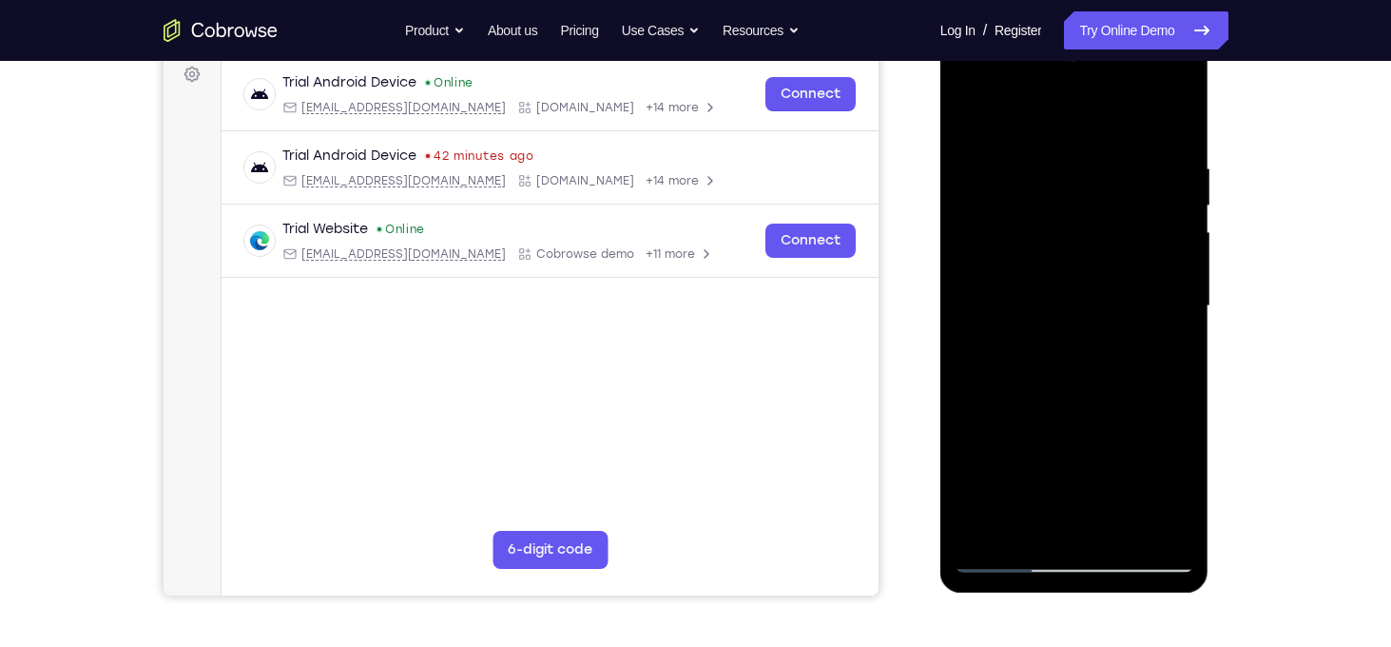
click at [1182, 344] on div at bounding box center [1075, 306] width 240 height 533
click at [1180, 372] on div at bounding box center [1075, 306] width 240 height 533
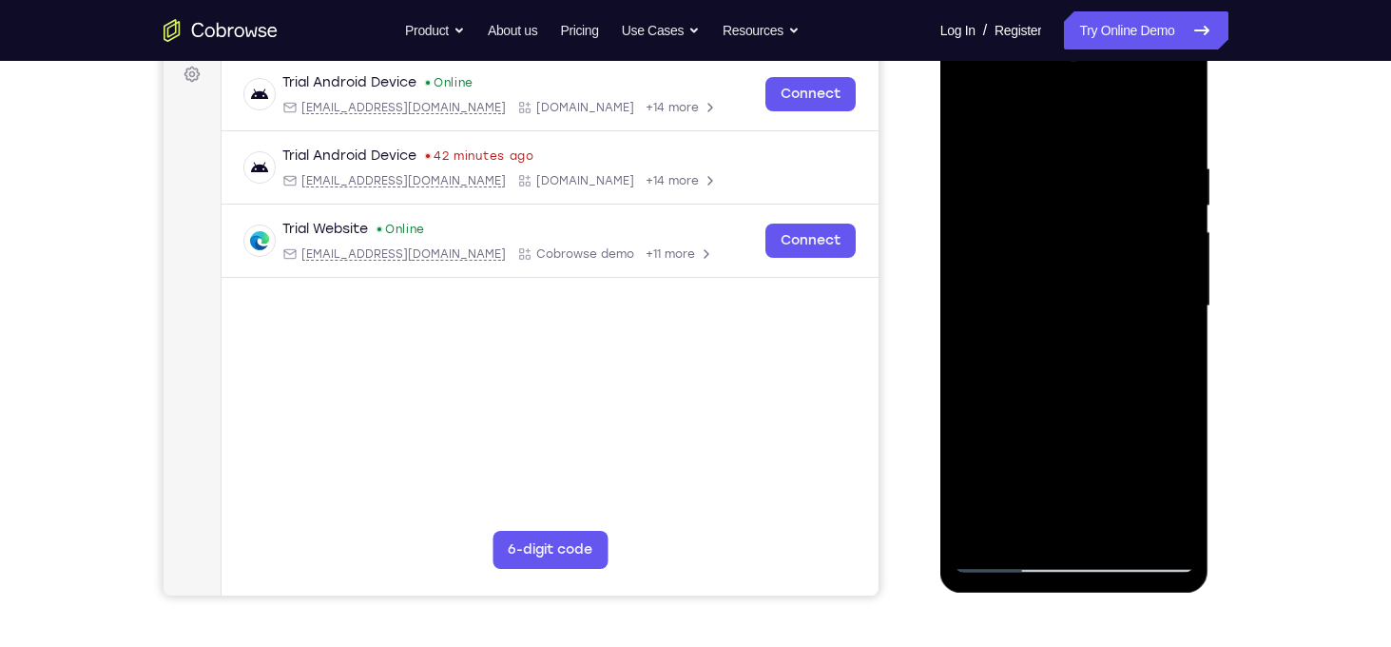
click at [1180, 372] on div at bounding box center [1075, 306] width 240 height 533
click at [1177, 361] on div at bounding box center [1075, 306] width 240 height 533
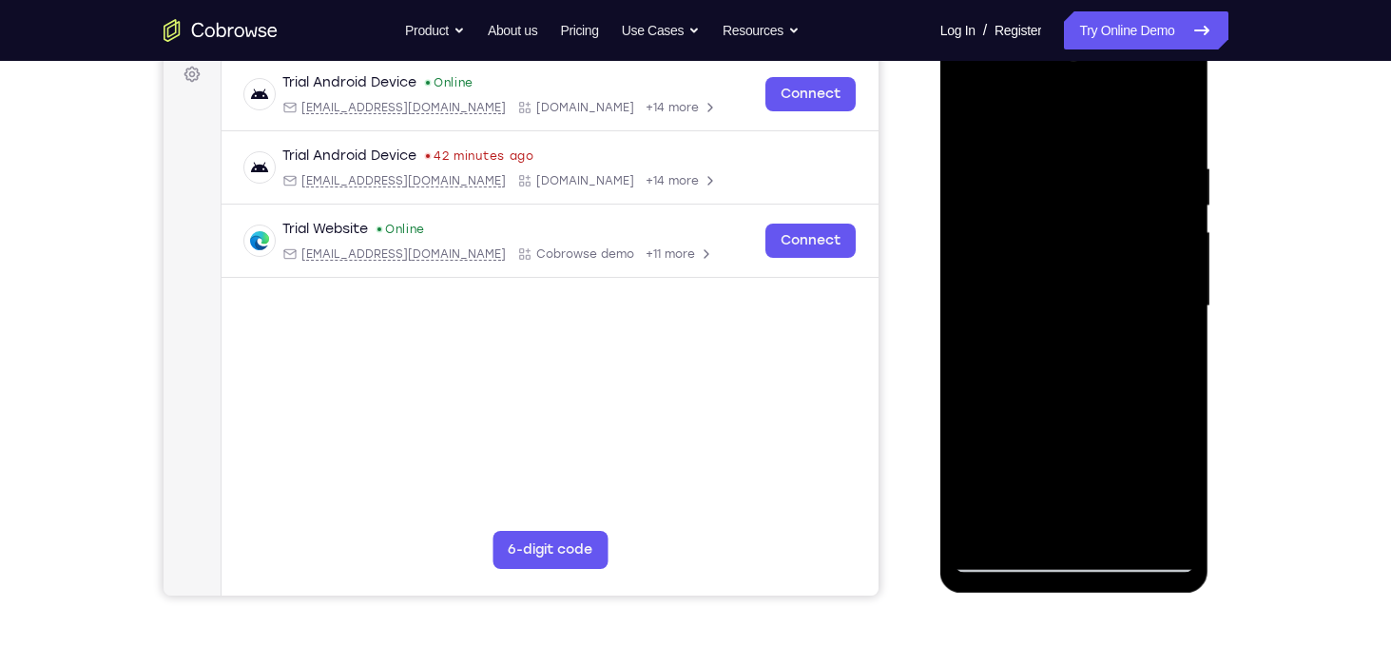
click at [1182, 322] on div at bounding box center [1075, 306] width 240 height 533
